Goal: Transaction & Acquisition: Book appointment/travel/reservation

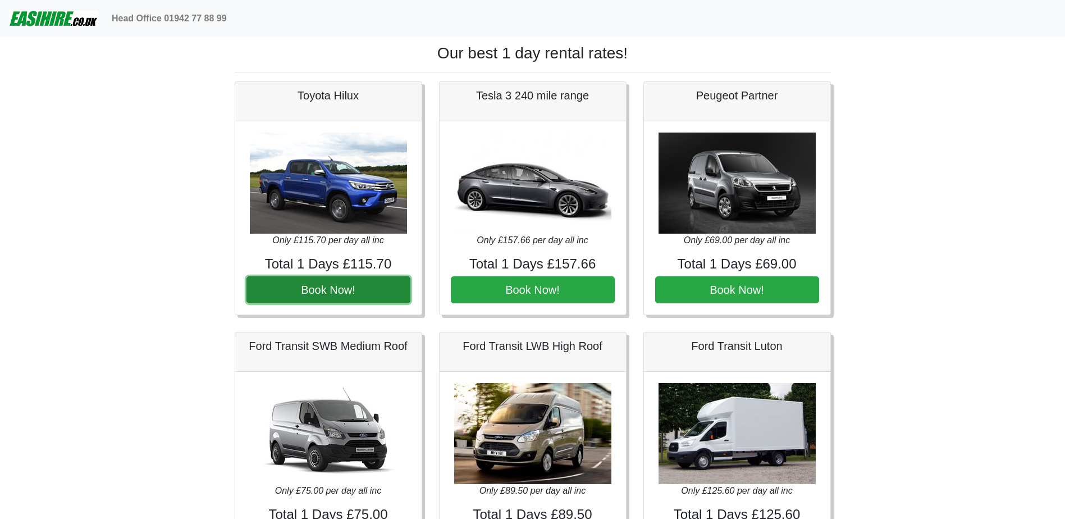
click at [325, 291] on button "Book Now!" at bounding box center [328, 289] width 164 height 27
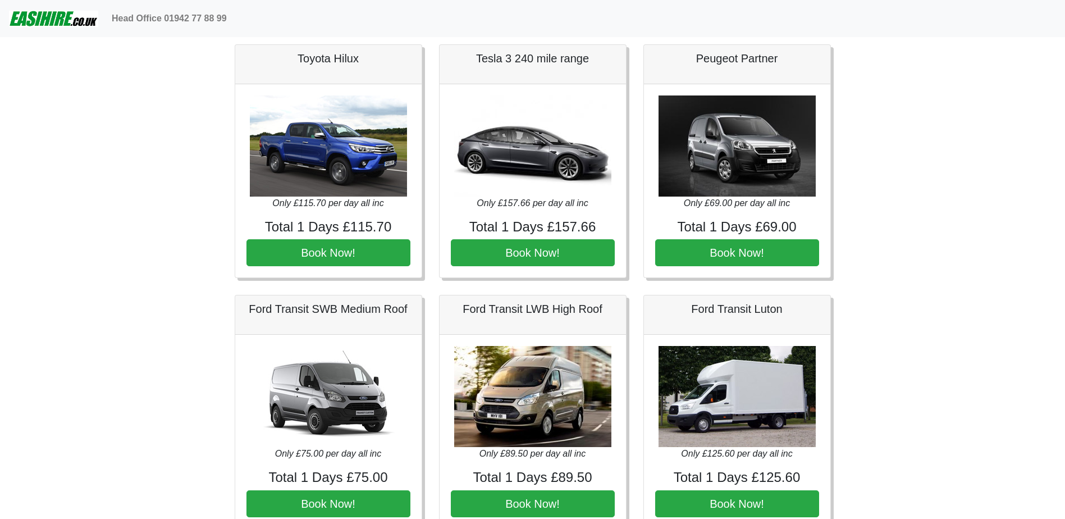
scroll to position [56, 0]
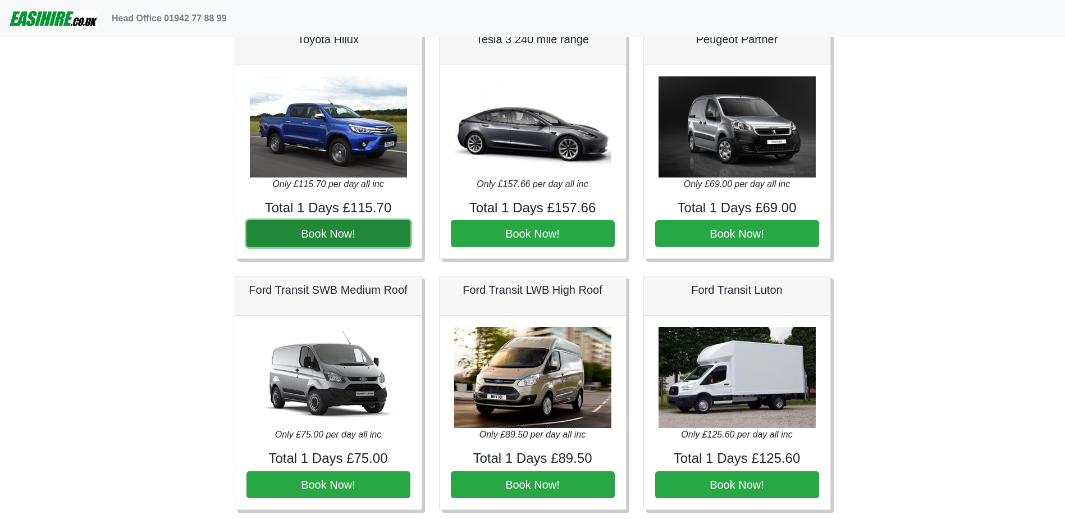
click at [301, 245] on button "Book Now!" at bounding box center [328, 233] width 164 height 27
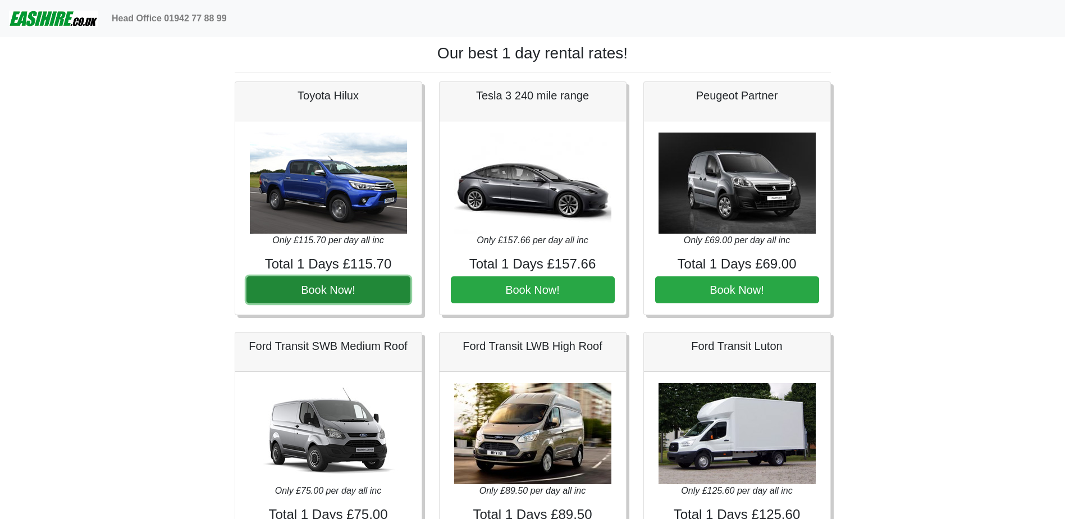
click at [321, 294] on button "Book Now!" at bounding box center [328, 289] width 164 height 27
click at [277, 285] on button "Book Now!" at bounding box center [328, 289] width 164 height 27
click at [329, 284] on button "Book Now!" at bounding box center [328, 289] width 164 height 27
